Goal: Task Accomplishment & Management: Use online tool/utility

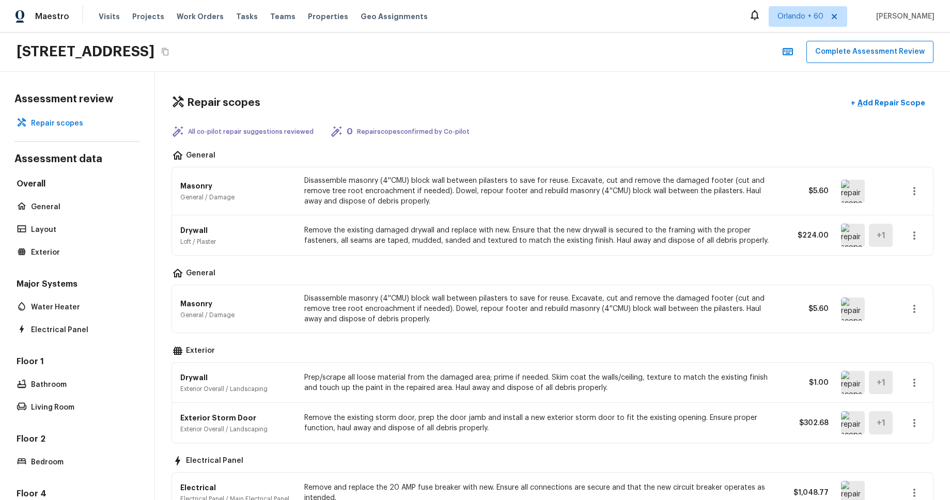
scroll to position [207, 0]
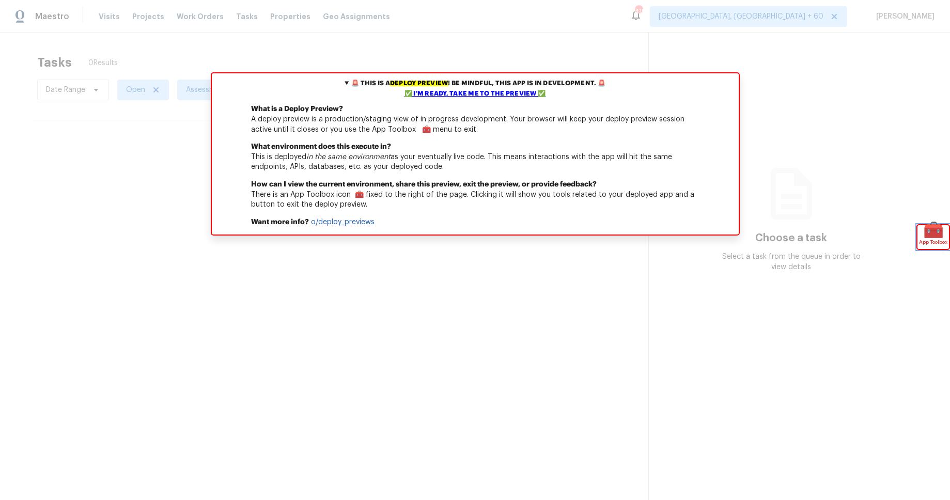
click at [922, 236] on div "🧰 App Toolbox" at bounding box center [934, 237] width 32 height 24
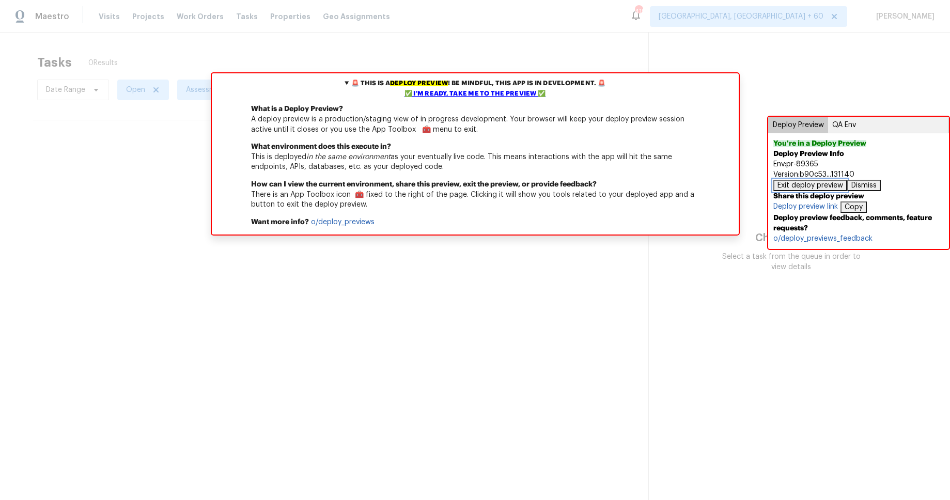
click at [817, 183] on button "Exit deploy preview" at bounding box center [811, 185] width 74 height 11
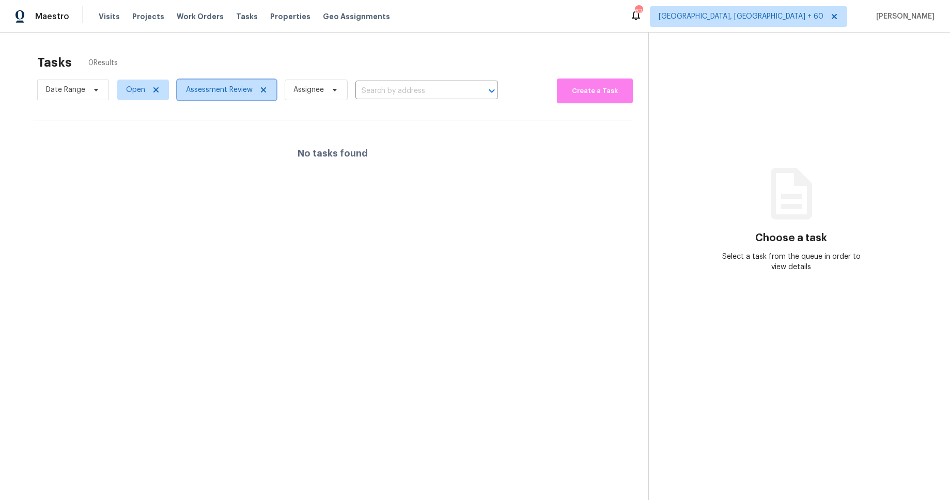
click at [203, 87] on span "Assessment Review" at bounding box center [219, 90] width 67 height 10
click at [491, 206] on section "Tasks 0 Results Date Range Open Assessment Review Assignee ​ Create a Task No t…" at bounding box center [333, 291] width 632 height 484
click at [506, 39] on div "Tasks 0 Results Date Range Open Assessment Review Assignee ​ Create a Task No t…" at bounding box center [475, 283] width 950 height 500
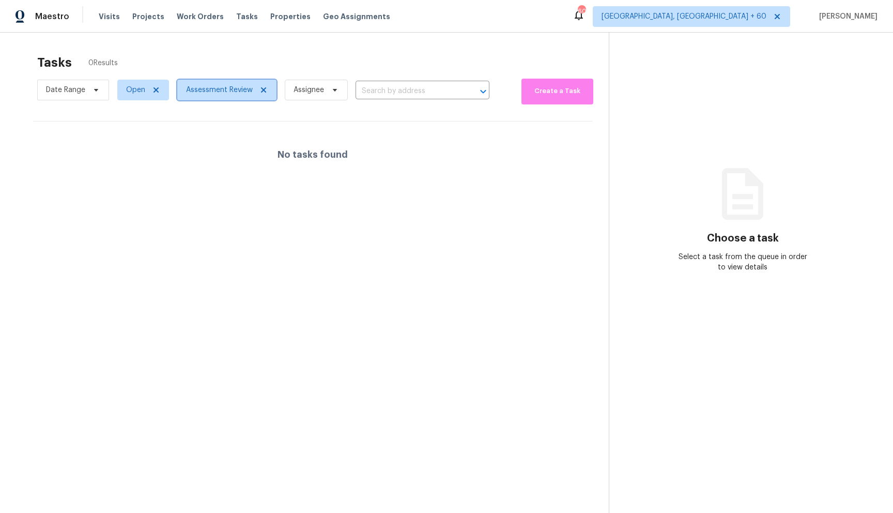
click at [263, 90] on icon at bounding box center [263, 89] width 5 height 5
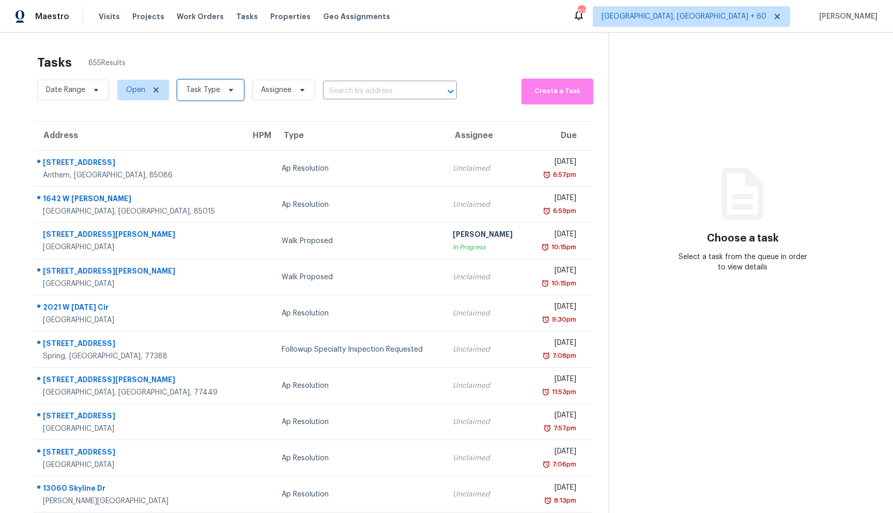
click at [210, 90] on span "Task Type" at bounding box center [203, 90] width 34 height 10
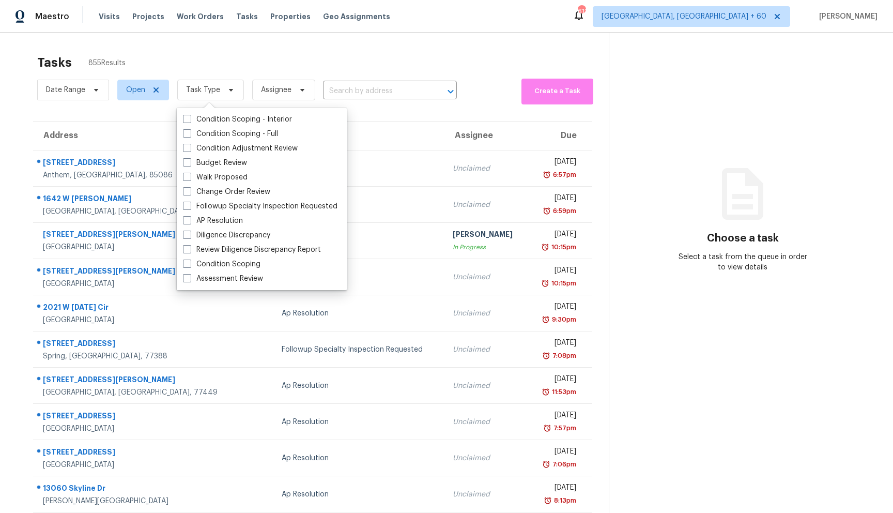
drag, startPoint x: 695, startPoint y: 58, endPoint x: 556, endPoint y: 42, distance: 139.4
click at [694, 58] on section "Choose a task Select a task from the queue in order to view details" at bounding box center [743, 289] width 268 height 513
